Goal: Task Accomplishment & Management: Use online tool/utility

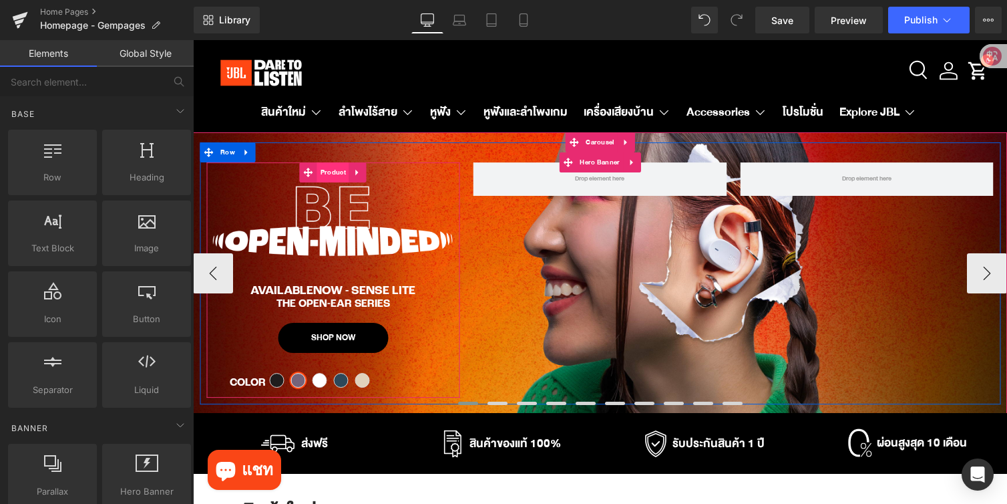
click at [331, 171] on span "Product" at bounding box center [333, 172] width 32 height 20
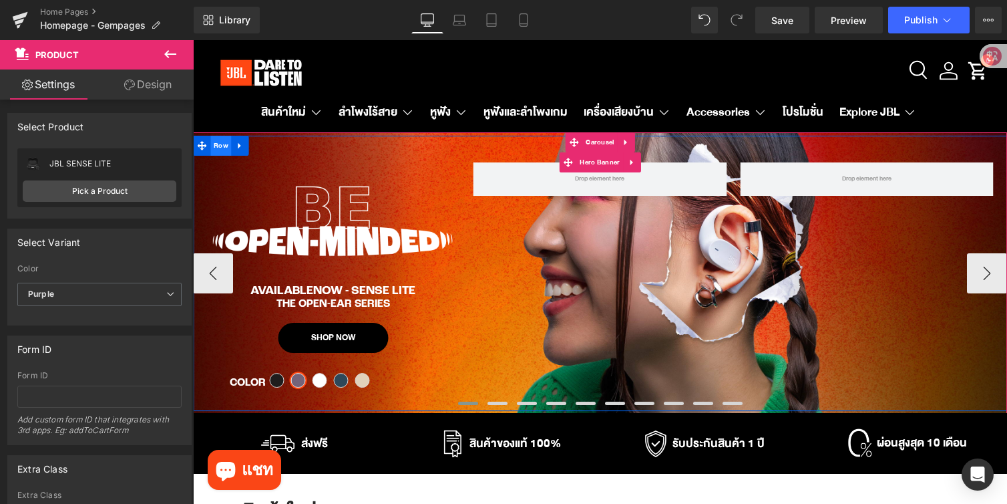
click at [220, 148] on span "Row" at bounding box center [220, 146] width 21 height 20
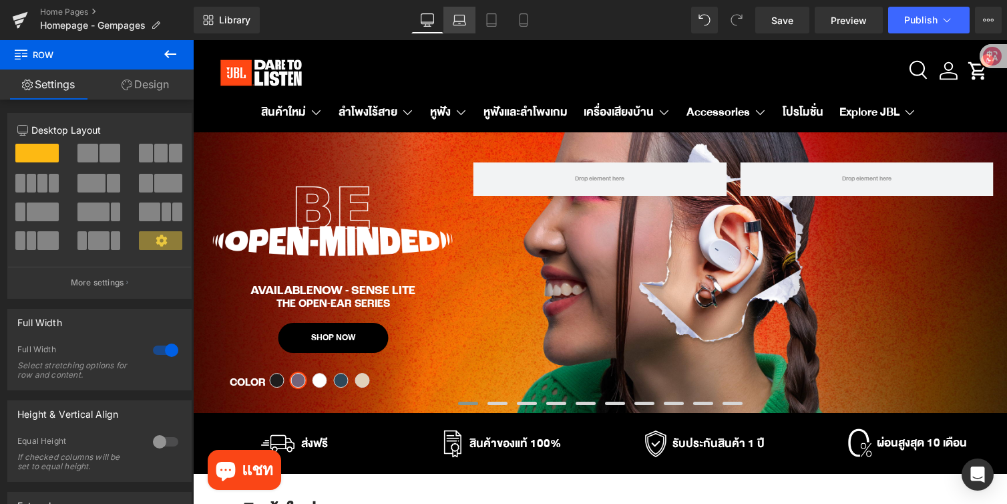
click at [462, 26] on icon at bounding box center [459, 19] width 13 height 13
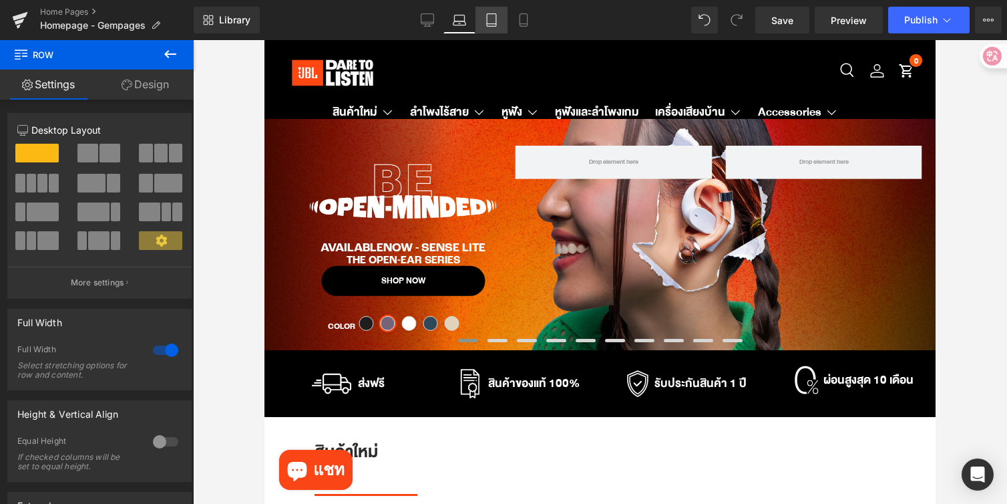
click at [496, 25] on icon at bounding box center [491, 19] width 13 height 13
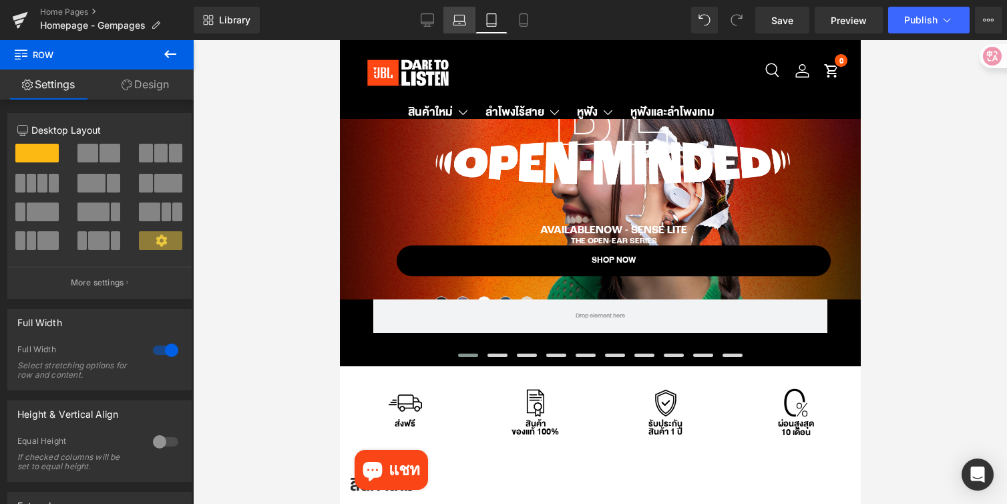
click at [459, 27] on link "Laptop" at bounding box center [459, 20] width 32 height 27
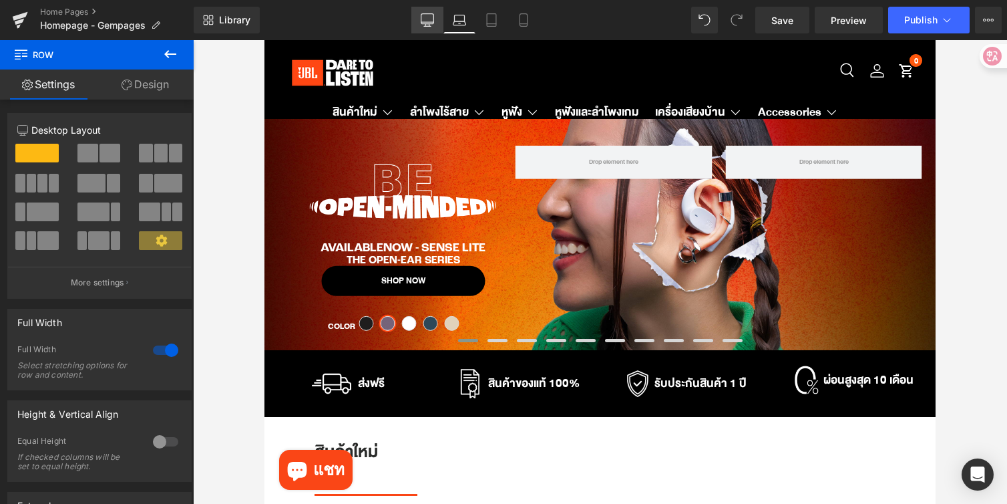
click at [428, 26] on icon at bounding box center [427, 26] width 7 height 0
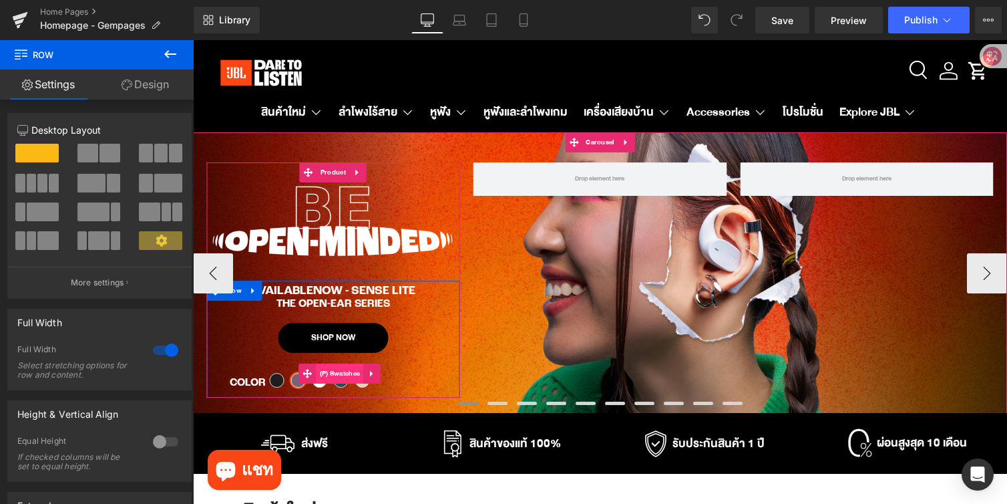
click at [331, 376] on span "(P) Swatches" at bounding box center [340, 373] width 47 height 20
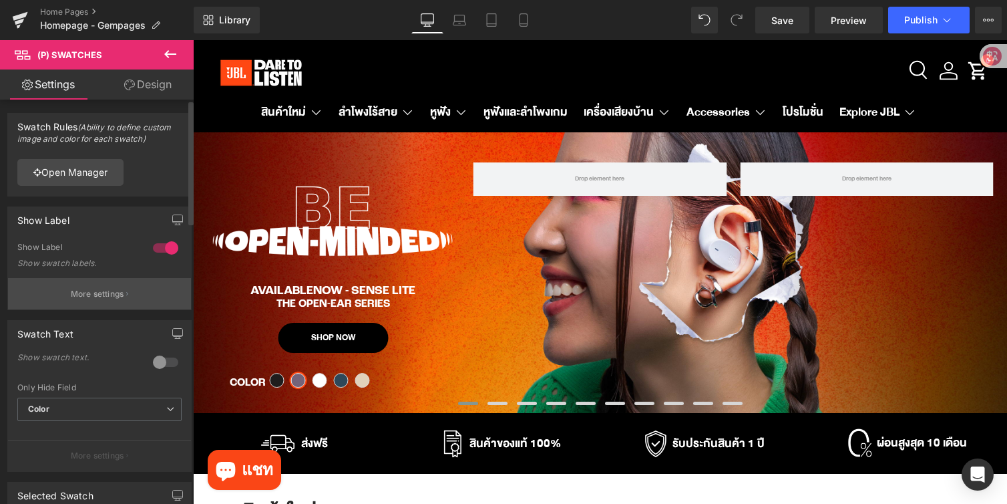
click at [87, 295] on p "More settings" at bounding box center [97, 294] width 53 height 12
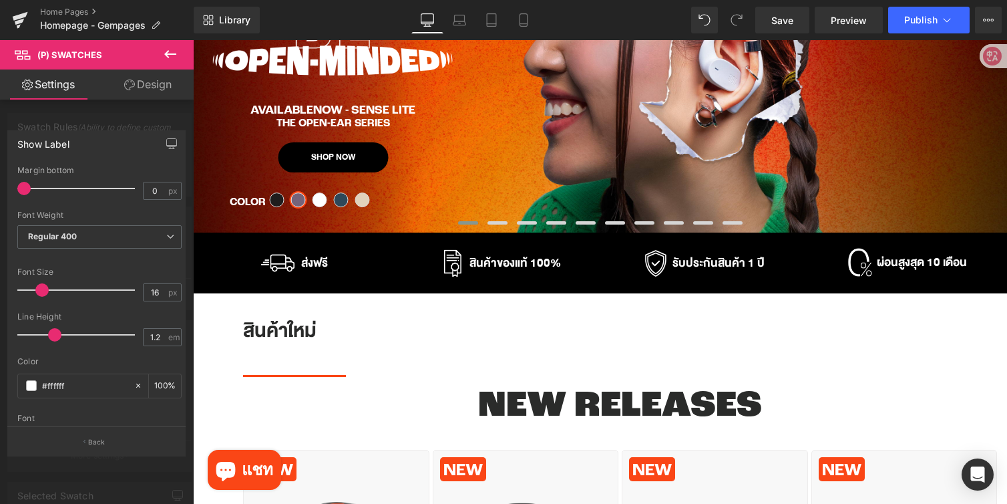
scroll to position [184, 0]
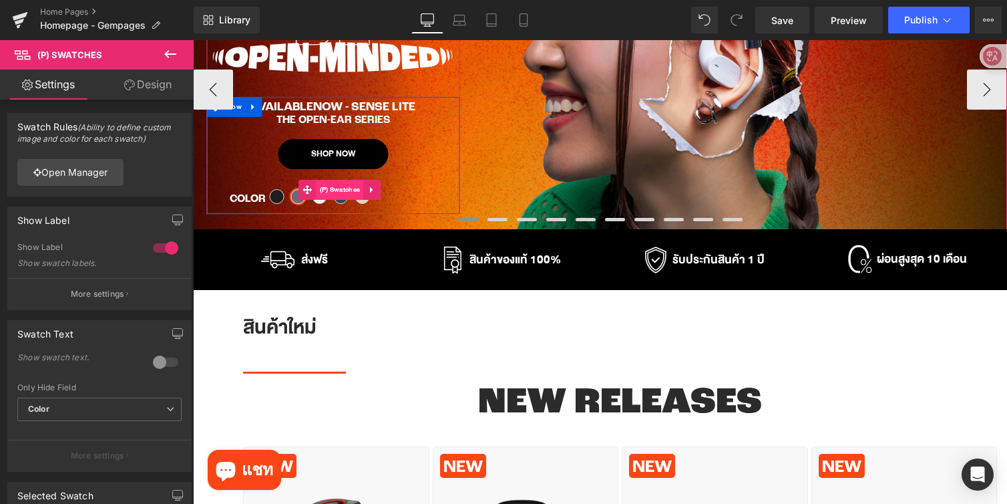
click at [335, 194] on span "(P) Swatches" at bounding box center [340, 190] width 47 height 20
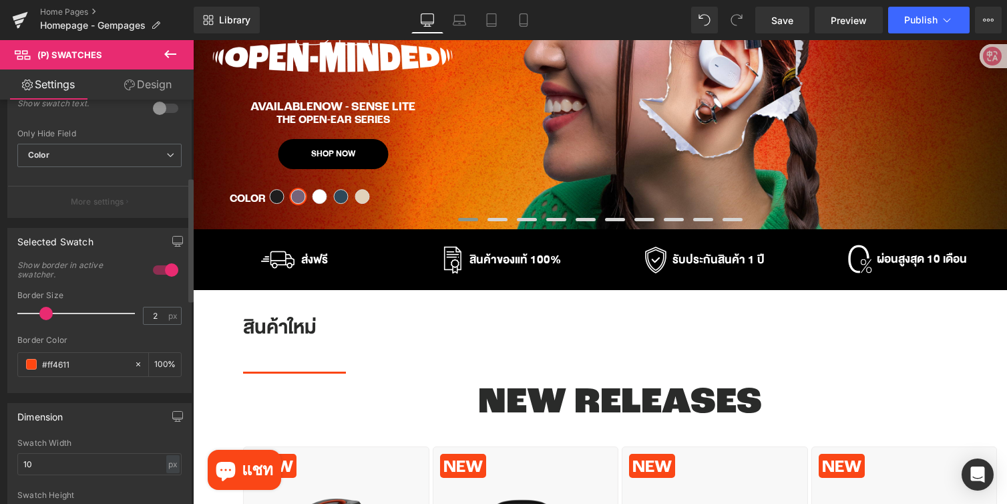
scroll to position [254, 0]
drag, startPoint x: 44, startPoint y: 315, endPoint x: 1, endPoint y: 315, distance: 42.7
click at [1, 315] on div "Selected Swatch 1 Show border in active swatcher. 2px Border Size 2 px #ff4611 …" at bounding box center [100, 304] width 200 height 175
click at [781, 17] on span "Save" at bounding box center [782, 20] width 22 height 14
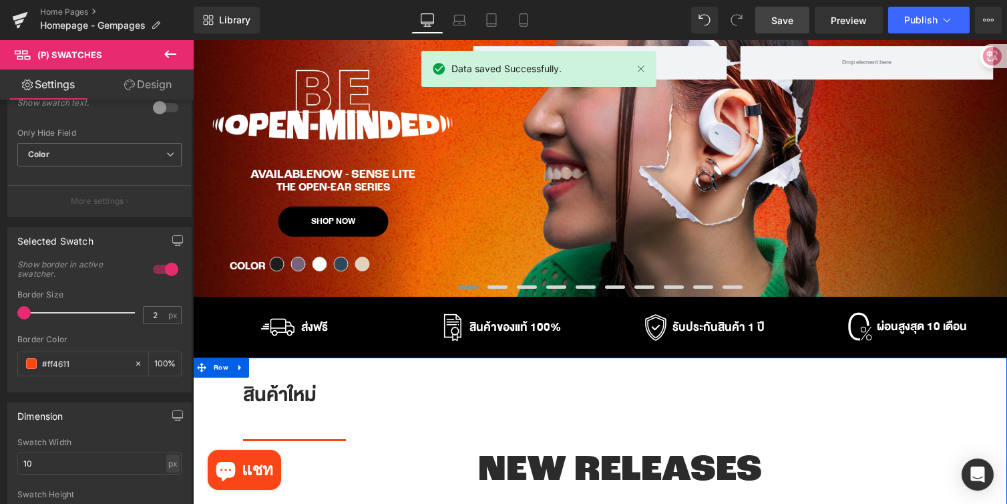
scroll to position [114, 0]
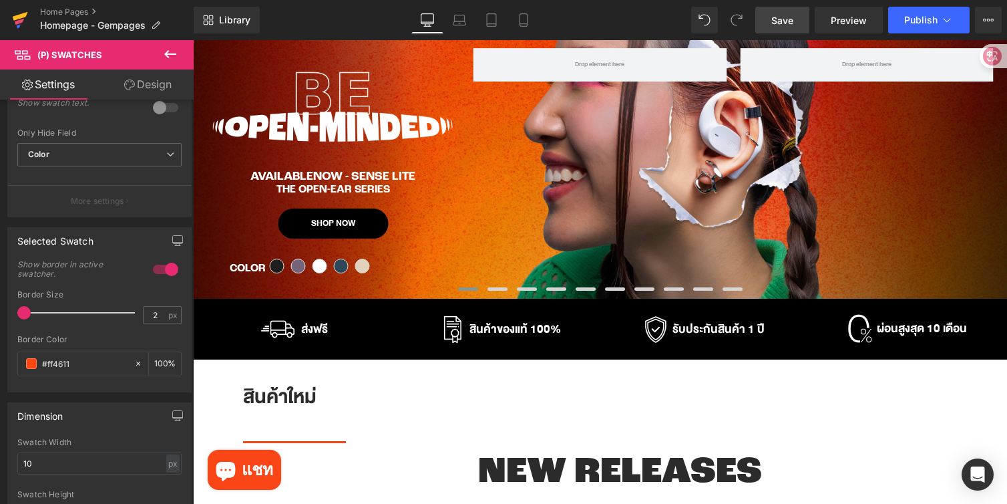
click at [13, 17] on icon at bounding box center [20, 19] width 16 height 33
